Goal: Information Seeking & Learning: Learn about a topic

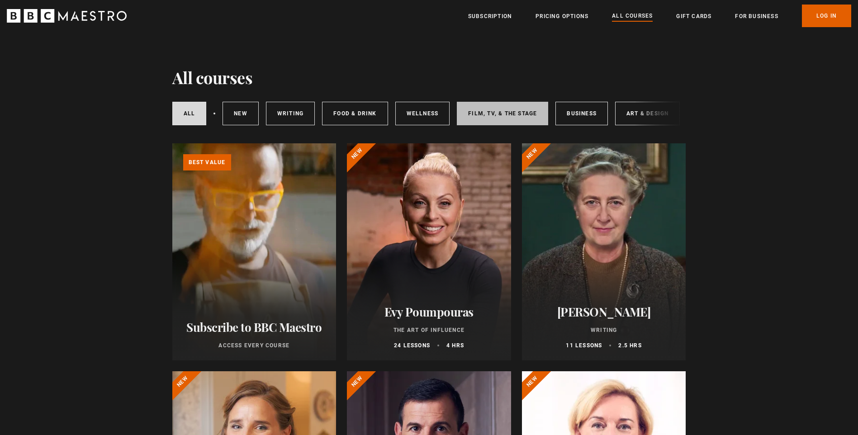
drag, startPoint x: 447, startPoint y: 127, endPoint x: 483, endPoint y: 125, distance: 36.7
click at [483, 125] on div "All courses New courses Writing Food & Drink Wellness Film, TV, & The Stage Bus…" at bounding box center [429, 113] width 514 height 31
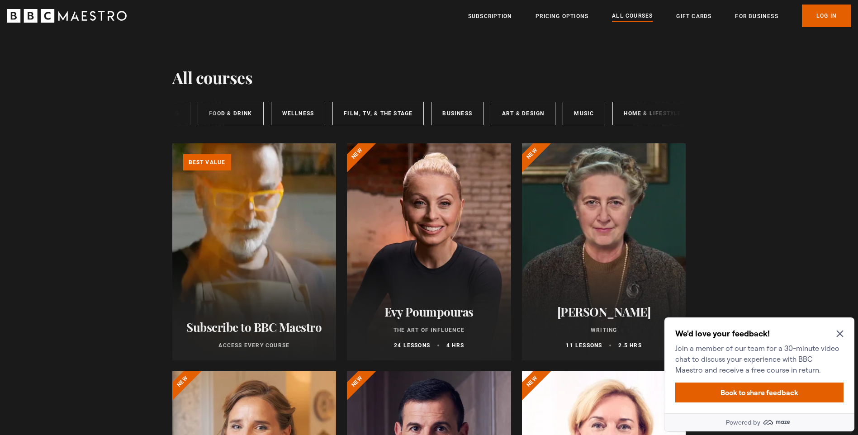
scroll to position [0, 135]
click at [454, 118] on link "Business" at bounding box center [446, 114] width 52 height 24
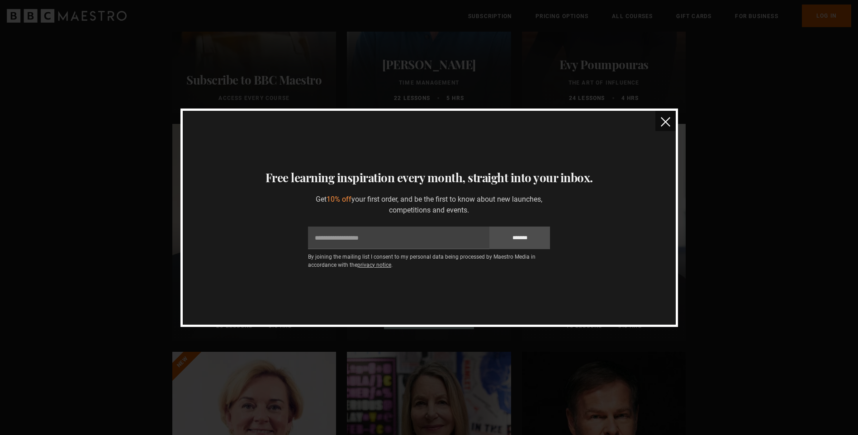
scroll to position [45, 0]
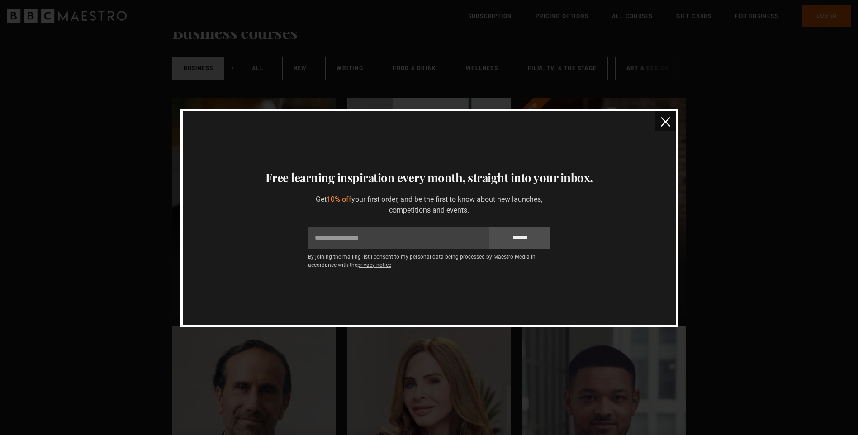
click at [674, 123] on button "close" at bounding box center [665, 121] width 20 height 20
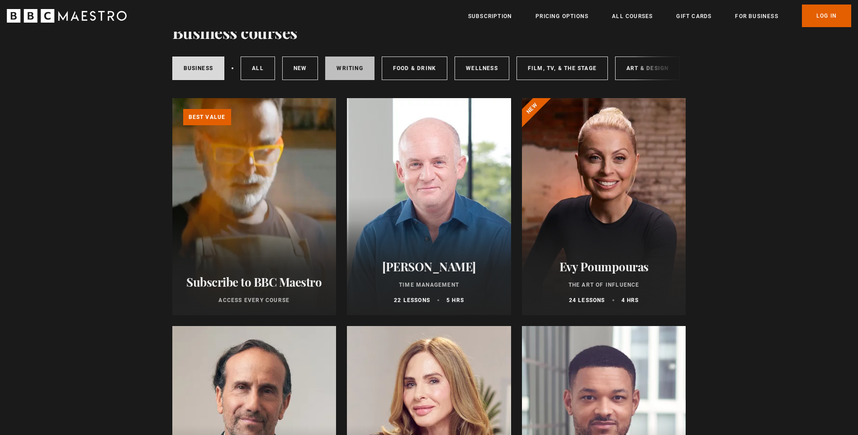
click at [344, 73] on link "Writing" at bounding box center [349, 69] width 49 height 24
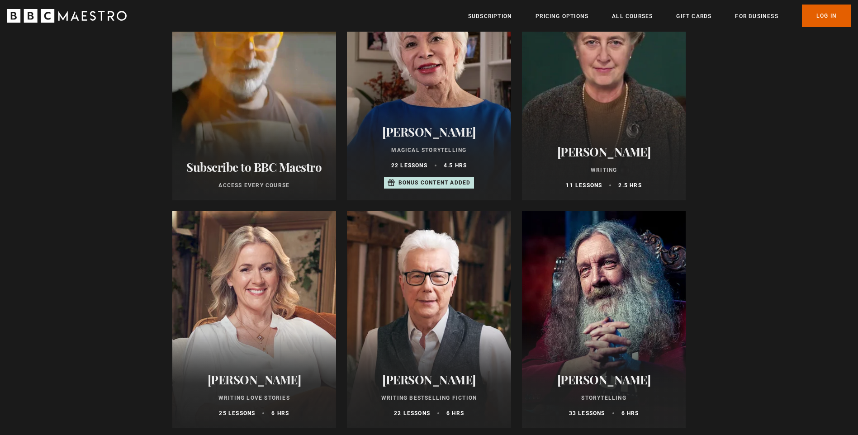
scroll to position [45, 0]
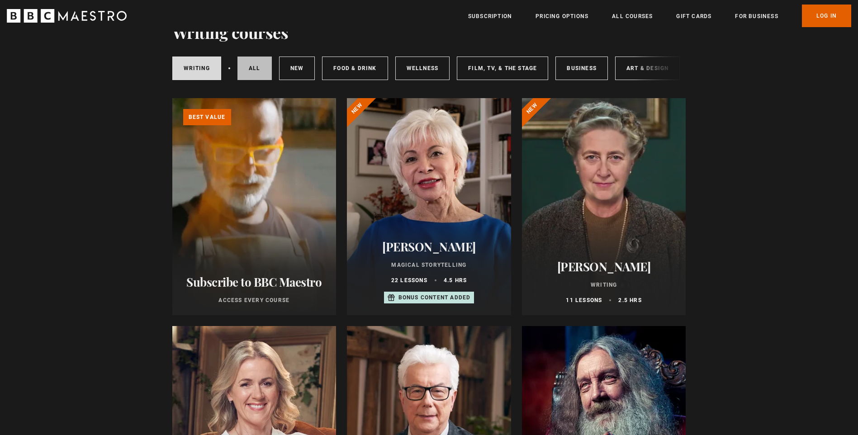
click at [263, 72] on link "All courses" at bounding box center [254, 69] width 34 height 24
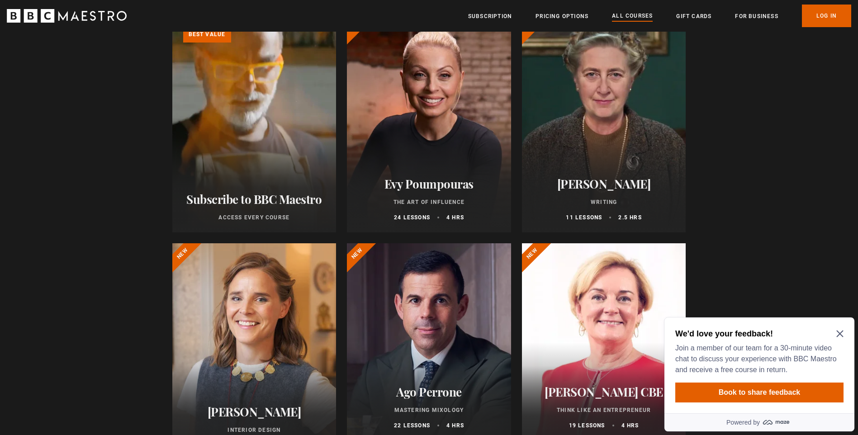
scroll to position [136, 0]
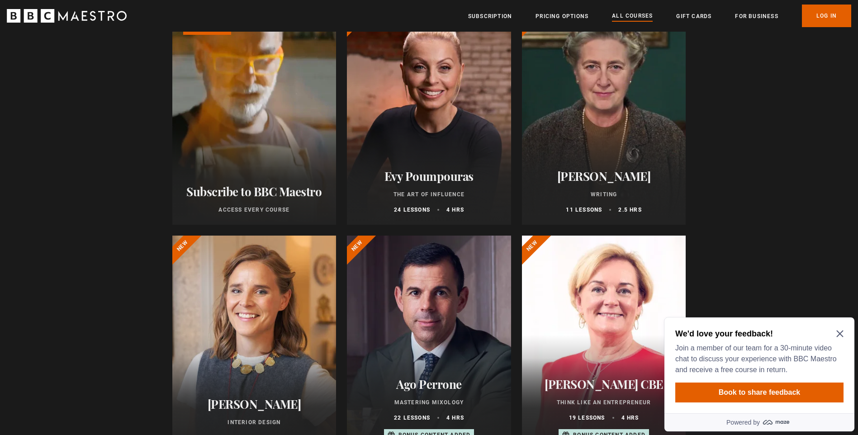
click at [839, 330] on icon "Close Maze Prompt" at bounding box center [839, 333] width 7 height 7
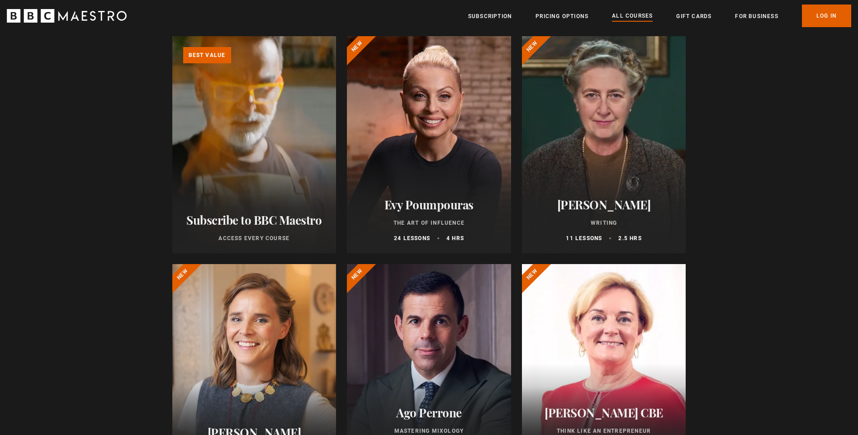
scroll to position [0, 0]
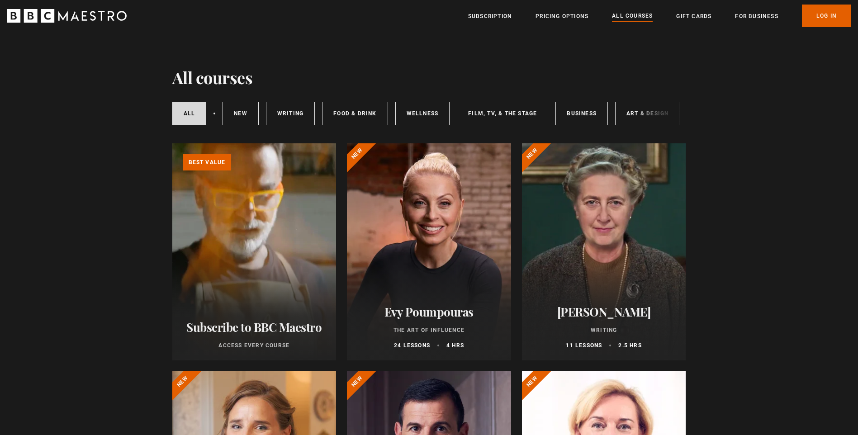
click at [634, 120] on div "All courses New courses Writing Food & Drink Wellness Film, TV, & The Stage Bus…" at bounding box center [429, 113] width 514 height 31
click at [628, 116] on link "Art & Design" at bounding box center [647, 114] width 65 height 24
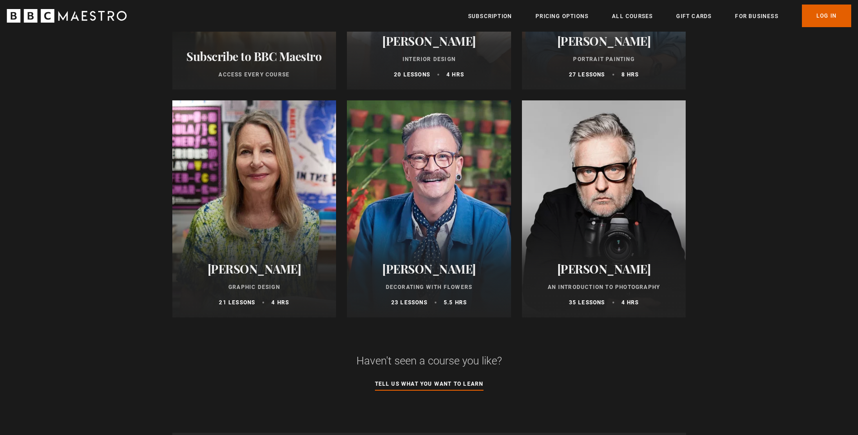
scroll to position [271, 0]
